Goal: Information Seeking & Learning: Learn about a topic

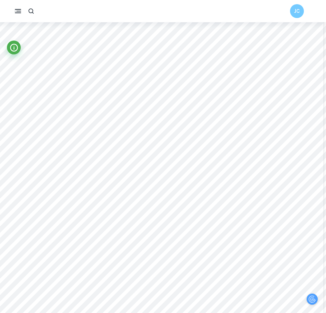
scroll to position [8069, 2]
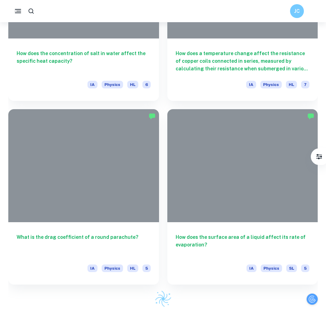
scroll to position [183, 0]
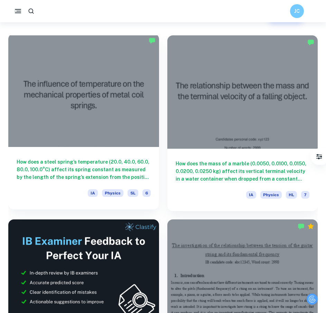
click at [139, 172] on h6 "How does a steel spring’s temperature (20.0, 40.0, 60.0, 80.0, 100.0°C) affect …" at bounding box center [84, 169] width 134 height 23
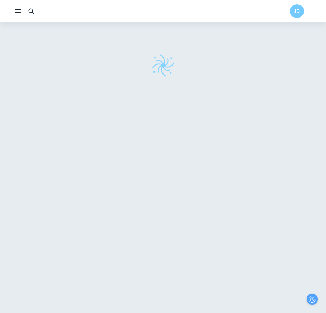
scroll to position [22, 0]
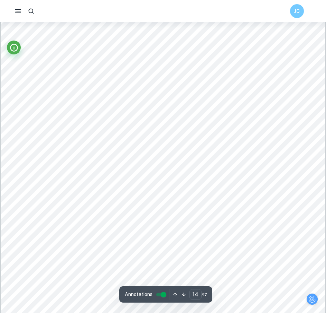
type input "13"
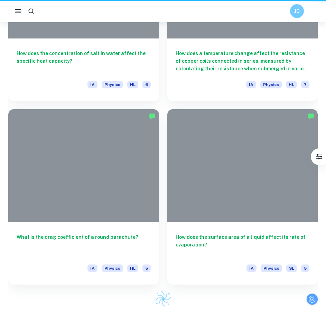
scroll to position [183, 0]
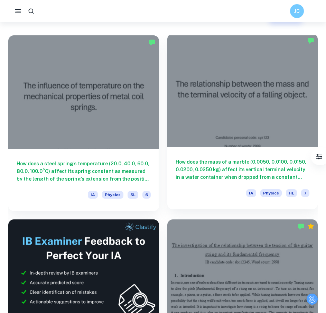
click at [232, 177] on h6 "How does the mass of a marble (0.0050, 0.0100, 0.0150, 0.0200, 0.0250 kg) affec…" at bounding box center [243, 169] width 134 height 23
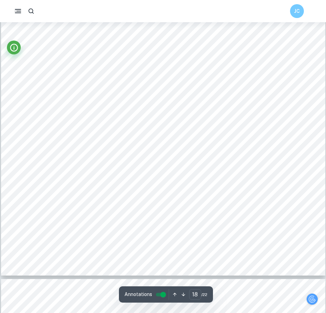
scroll to position [8179, 0]
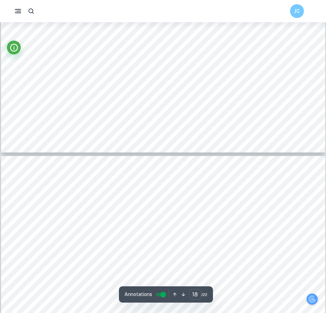
type input "19"
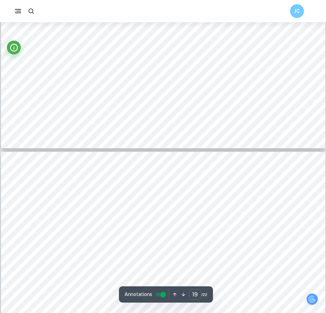
scroll to position [8307, 0]
